Goal: Task Accomplishment & Management: Manage account settings

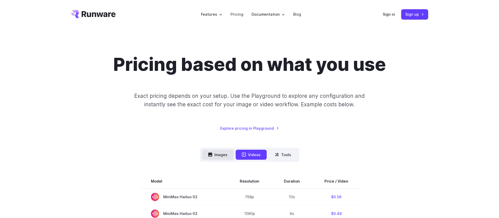
drag, startPoint x: 222, startPoint y: 154, endPoint x: 226, endPoint y: 150, distance: 5.6
click at [222, 154] on button "Images" at bounding box center [218, 155] width 32 height 10
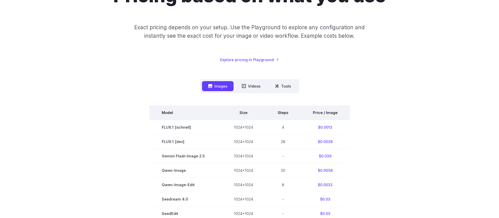
scroll to position [51, 0]
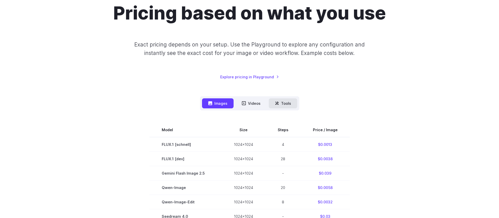
click at [288, 102] on button "Tools" at bounding box center [283, 103] width 28 height 10
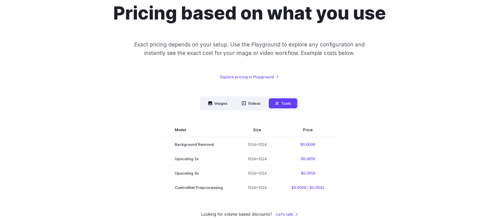
scroll to position [0, 0]
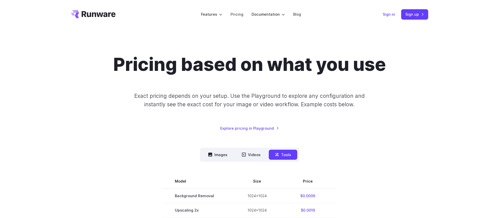
click at [389, 17] on link "Sign in" at bounding box center [389, 14] width 12 height 6
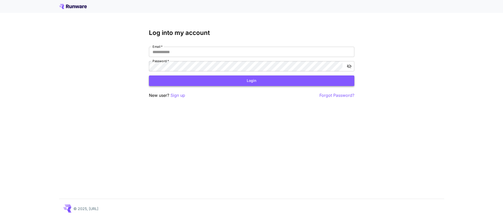
type input "**********"
click at [168, 84] on button "Login" at bounding box center [251, 80] width 205 height 11
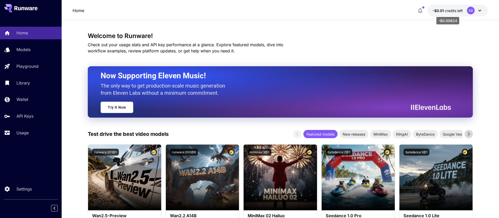
click at [445, 9] on span "credits left" at bounding box center [454, 10] width 18 height 4
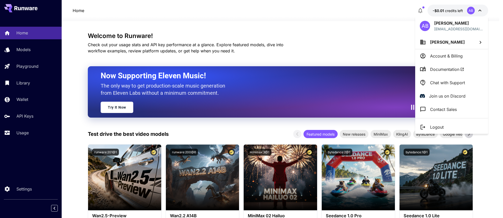
click at [436, 53] on p "Account & Billing" at bounding box center [446, 56] width 33 height 6
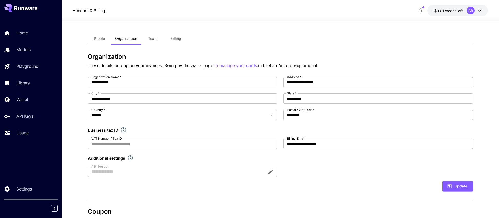
click at [179, 37] on span "Billing" at bounding box center [175, 38] width 11 height 5
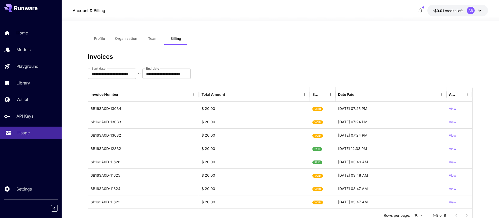
click at [29, 133] on p "Usage" at bounding box center [23, 133] width 12 height 6
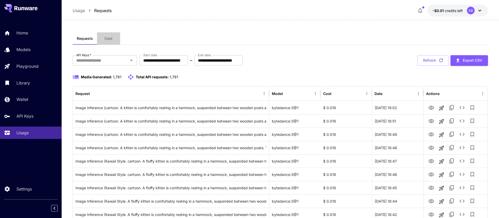
click at [110, 41] on span "Cost" at bounding box center [108, 38] width 8 height 5
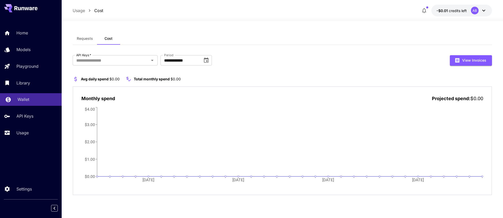
click at [27, 98] on p "Wallet" at bounding box center [23, 99] width 12 height 6
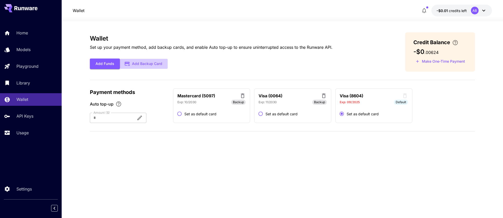
click at [134, 63] on button "Add Backup Card" at bounding box center [144, 64] width 48 height 10
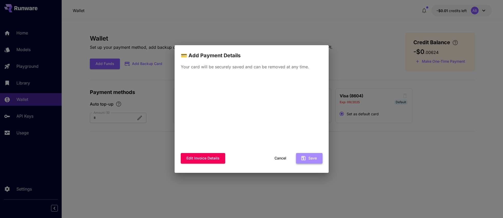
click at [314, 162] on button "Save" at bounding box center [309, 158] width 26 height 11
click at [305, 158] on icon "button" at bounding box center [303, 158] width 6 height 6
click at [247, 155] on div "Edit invoice details Cancel Save" at bounding box center [252, 158] width 142 height 11
click at [298, 64] on p "Your card will be securely saved and can be removed at any time." at bounding box center [252, 67] width 142 height 6
click at [251, 165] on div "Edit invoice details Cancel Save" at bounding box center [252, 121] width 142 height 92
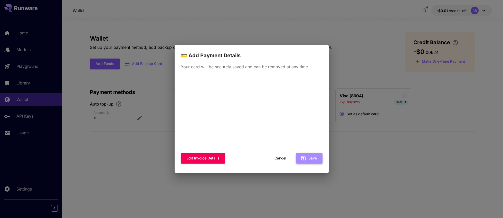
click at [310, 159] on button "Save" at bounding box center [309, 158] width 26 height 11
click at [310, 157] on button "Save" at bounding box center [309, 158] width 26 height 11
